Goal: Task Accomplishment & Management: Use online tool/utility

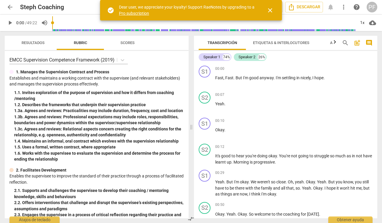
click at [271, 11] on span "close" at bounding box center [270, 10] width 7 height 7
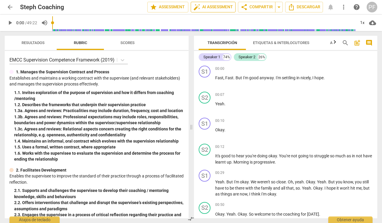
click at [217, 5] on span "auto_fix_high AI Assessment" at bounding box center [213, 7] width 40 height 7
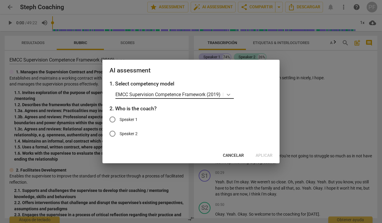
click at [230, 93] on icon at bounding box center [229, 95] width 6 height 6
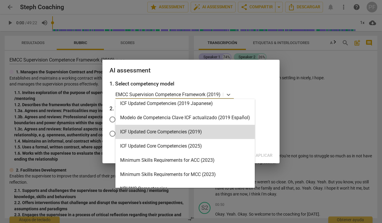
scroll to position [97, 0]
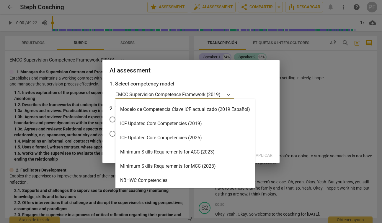
click at [189, 153] on div "Minimum Skills Requirements for ACC (2023)" at bounding box center [184, 152] width 139 height 14
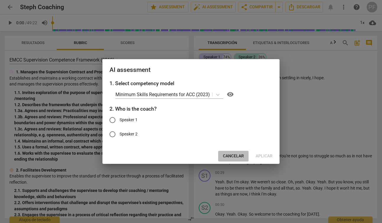
click at [234, 157] on span "Cancelar" at bounding box center [233, 156] width 21 height 6
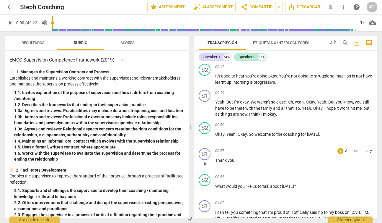
scroll to position [84, 0]
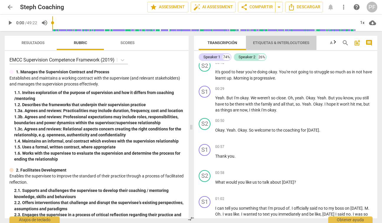
click at [280, 44] on span "Etiquetas & Interlocutores" at bounding box center [281, 42] width 56 height 4
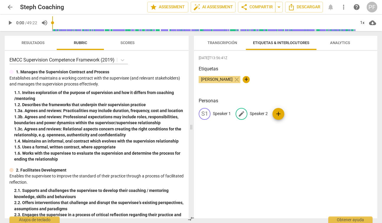
click at [257, 114] on p "Speaker 2" at bounding box center [259, 113] width 18 height 6
type input "Coach"
click at [220, 115] on p "Speaker 1" at bounding box center [222, 113] width 18 height 6
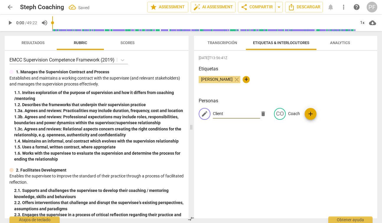
type input "Client"
click at [302, 145] on div "[DATE]T13:56:41Z Etiquetas [PERSON_NAME] close + Personas edit Client delete CO…" at bounding box center [285, 134] width 183 height 167
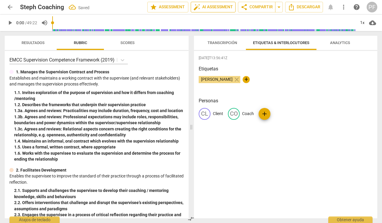
click at [221, 6] on span "auto_fix_high AI Assessment" at bounding box center [213, 7] width 40 height 7
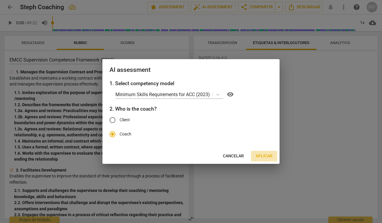
click at [269, 155] on span "Aplicar" at bounding box center [264, 156] width 17 height 6
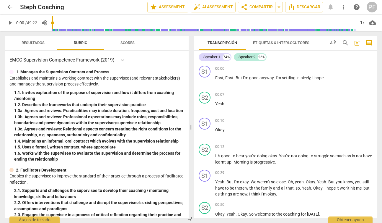
click at [10, 6] on span "arrow_back" at bounding box center [9, 7] width 7 height 7
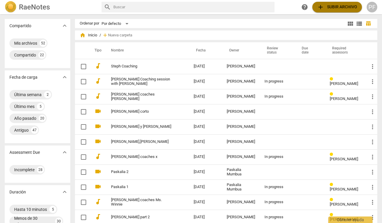
click at [334, 6] on span "add Subir archivo" at bounding box center [337, 7] width 40 height 7
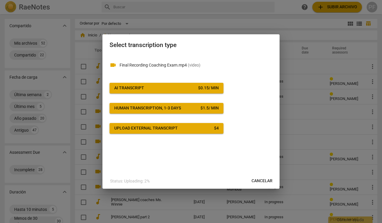
click at [143, 90] on div "AI Transcript" at bounding box center [129, 88] width 30 height 6
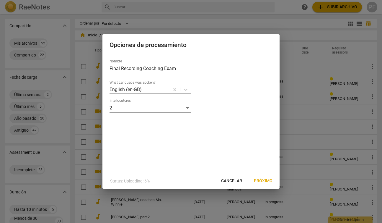
click at [265, 181] on span "Próximo" at bounding box center [263, 181] width 19 height 6
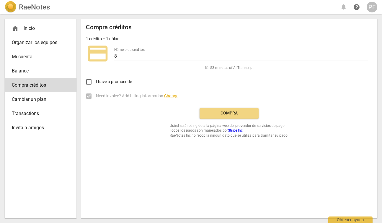
click at [237, 112] on span "Compra" at bounding box center [229, 113] width 50 height 6
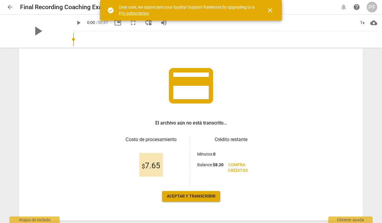
scroll to position [44, 0]
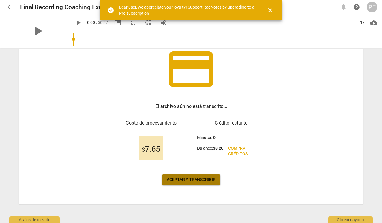
click at [205, 179] on span "Aceptar y transcribir" at bounding box center [191, 180] width 49 height 6
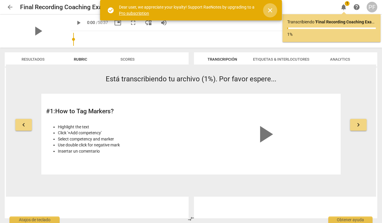
click at [271, 10] on span "close" at bounding box center [270, 10] width 7 height 7
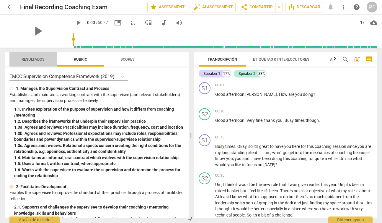
click at [40, 60] on span "Resultados" at bounding box center [33, 59] width 23 height 4
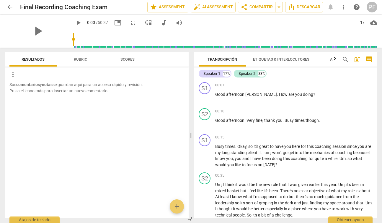
click at [80, 58] on span "Rubric" at bounding box center [80, 59] width 13 height 4
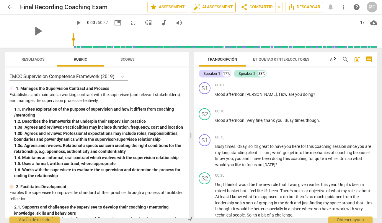
click at [223, 8] on span "auto_fix_high AI Assessment" at bounding box center [213, 7] width 40 height 7
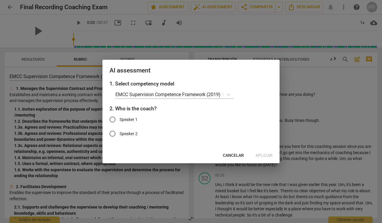
click at [242, 157] on span "Cancelar" at bounding box center [233, 155] width 21 height 6
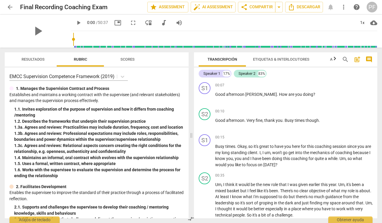
click at [274, 60] on span "Etiquetas & Interlocutores" at bounding box center [281, 59] width 56 height 4
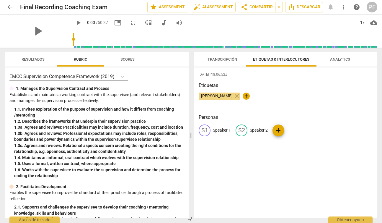
click at [217, 131] on p "Speaker 1" at bounding box center [222, 130] width 18 height 6
type input "Coach"
click at [292, 130] on p "Speaker 2" at bounding box center [297, 130] width 18 height 6
type input "Client"
click at [323, 151] on div "2025-10-08T18:06:52Z Etiquetas Patricia Ferrando close + Personas CO Coach edit…" at bounding box center [285, 142] width 183 height 151
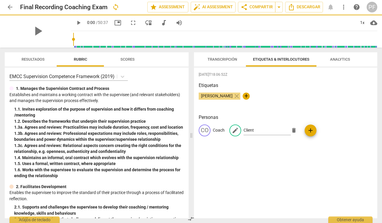
click at [227, 63] on span "Transcripción" at bounding box center [222, 60] width 44 height 8
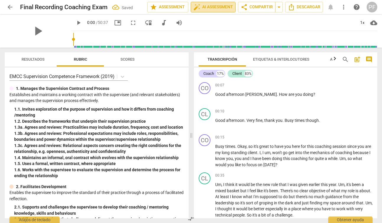
click at [217, 8] on span "auto_fix_high AI Assessment" at bounding box center [213, 7] width 40 height 7
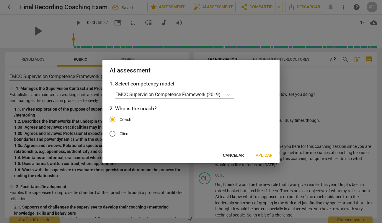
click at [267, 156] on span "Aplicar" at bounding box center [264, 155] width 17 height 6
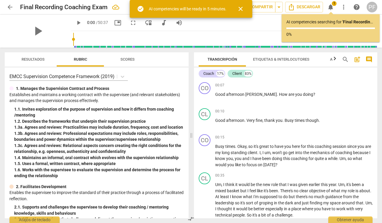
click at [243, 10] on span "close" at bounding box center [240, 8] width 7 height 7
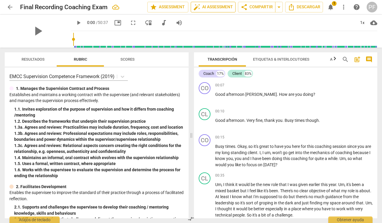
click at [217, 6] on span "auto_fix_high AI Assessment" at bounding box center [213, 7] width 40 height 7
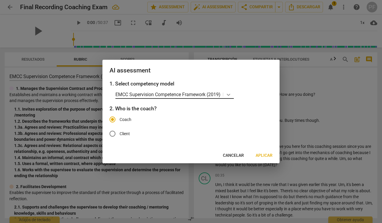
click at [230, 94] on icon at bounding box center [229, 95] width 4 height 2
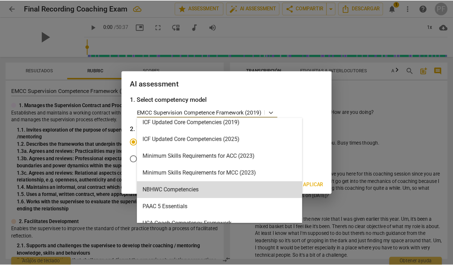
scroll to position [141, 0]
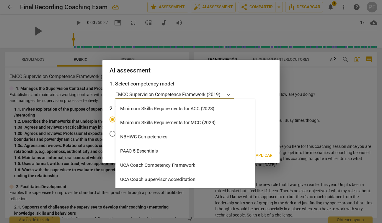
click at [199, 105] on div "Minimum Skills Requirements for ACC (2023)" at bounding box center [184, 108] width 139 height 14
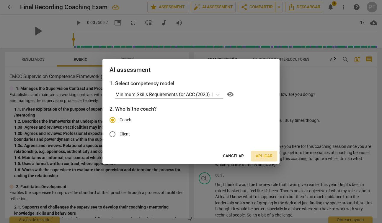
click at [265, 155] on span "Aplicar" at bounding box center [264, 156] width 17 height 6
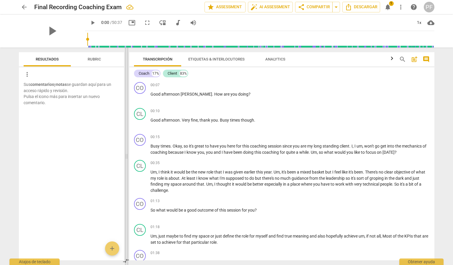
drag, startPoint x: 227, startPoint y: 156, endPoint x: 127, endPoint y: 151, distance: 100.5
click at [127, 151] on span at bounding box center [127, 157] width 4 height 218
click at [362, 5] on span "Descargar" at bounding box center [361, 7] width 32 height 7
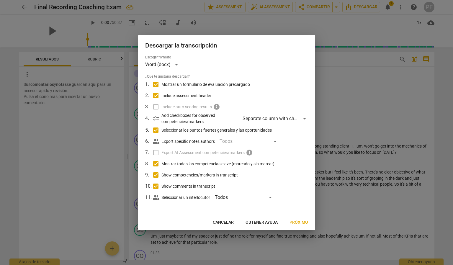
click at [299, 220] on span "Próximo" at bounding box center [299, 223] width 19 height 6
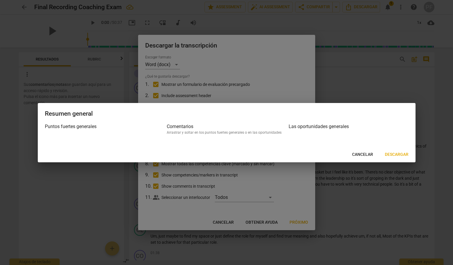
click at [382, 155] on span "Descargar" at bounding box center [397, 155] width 24 height 6
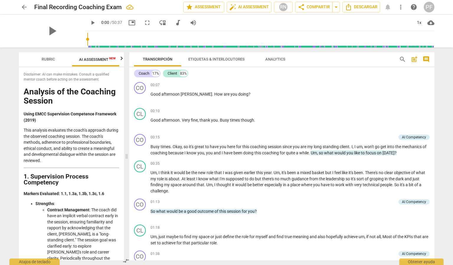
scroll to position [0, 49]
click at [282, 59] on span "Analytics" at bounding box center [275, 59] width 20 height 4
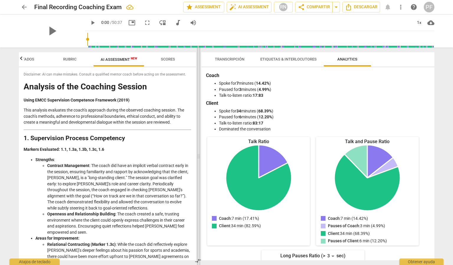
scroll to position [0, 24]
drag, startPoint x: 126, startPoint y: 156, endPoint x: 199, endPoint y: 152, distance: 72.4
click at [199, 152] on span at bounding box center [199, 157] width 4 height 218
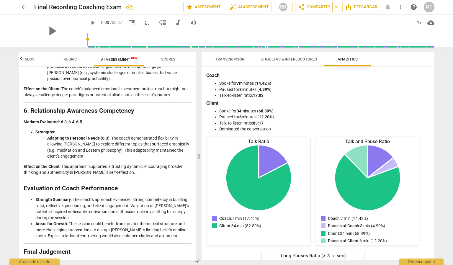
scroll to position [904, 0]
